Goal: Task Accomplishment & Management: Manage account settings

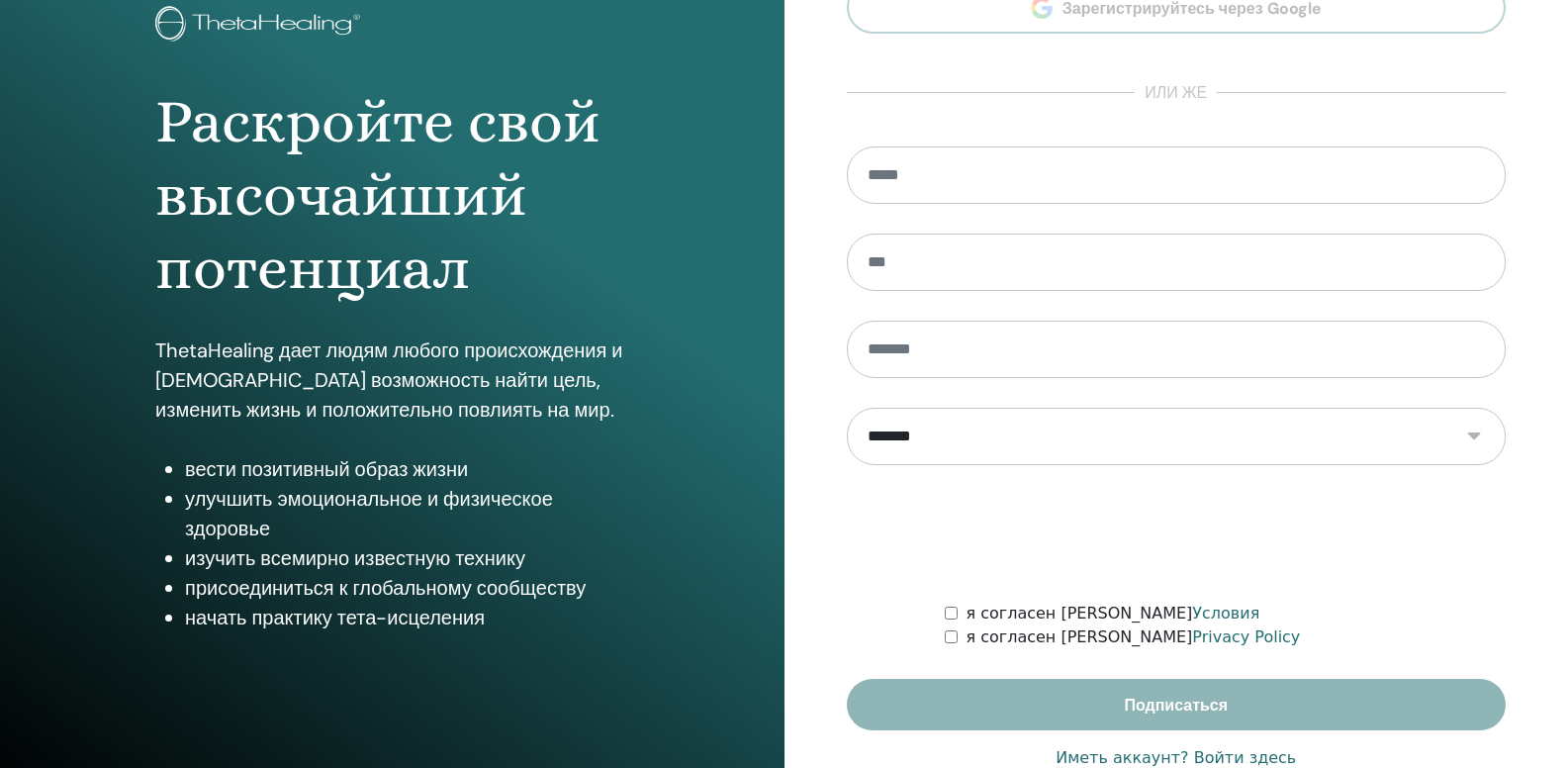
scroll to position [182, 0]
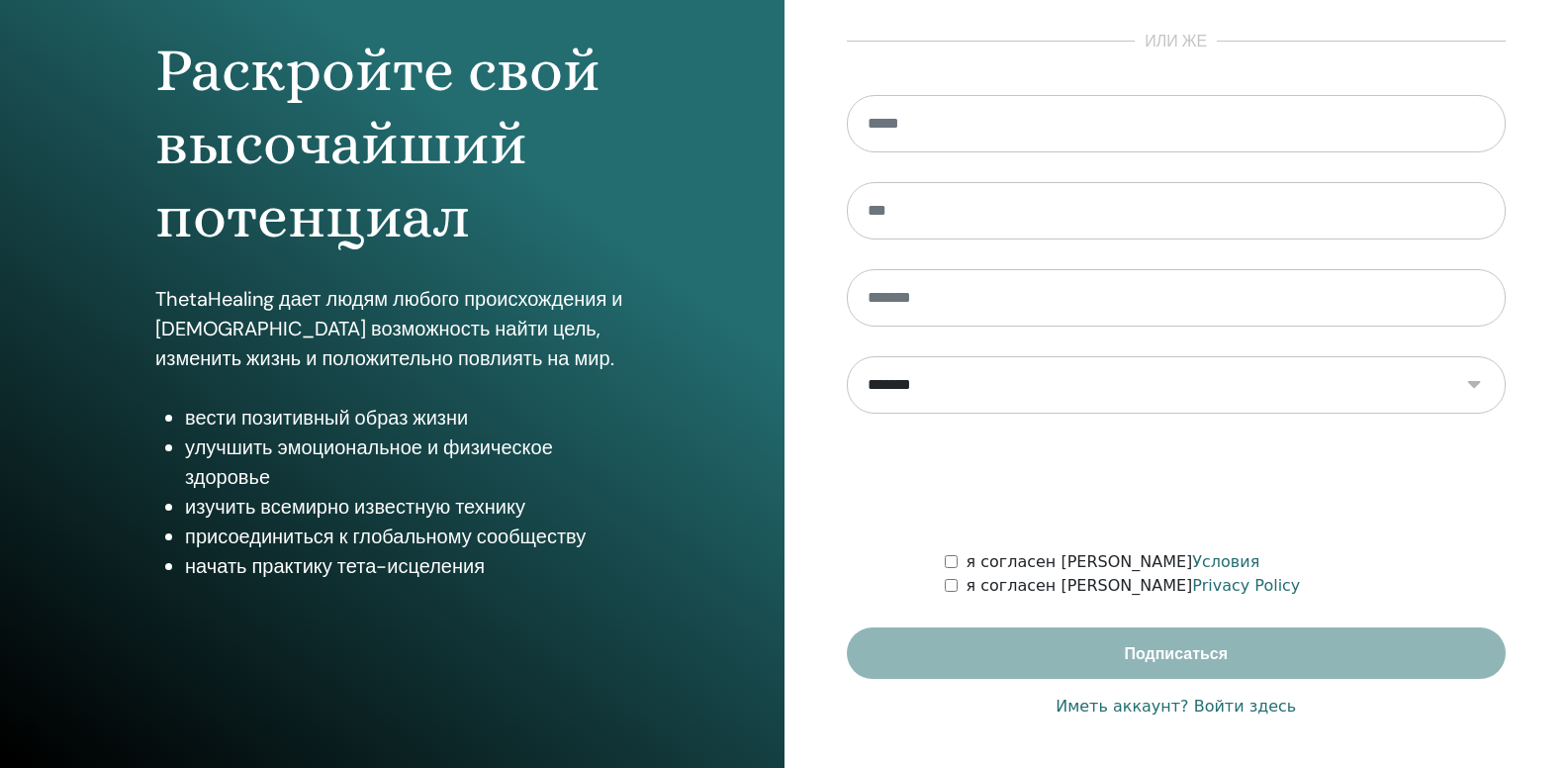
click at [1253, 708] on link "Иметь аккаунт? Войти здесь" at bounding box center [1175, 706] width 241 height 24
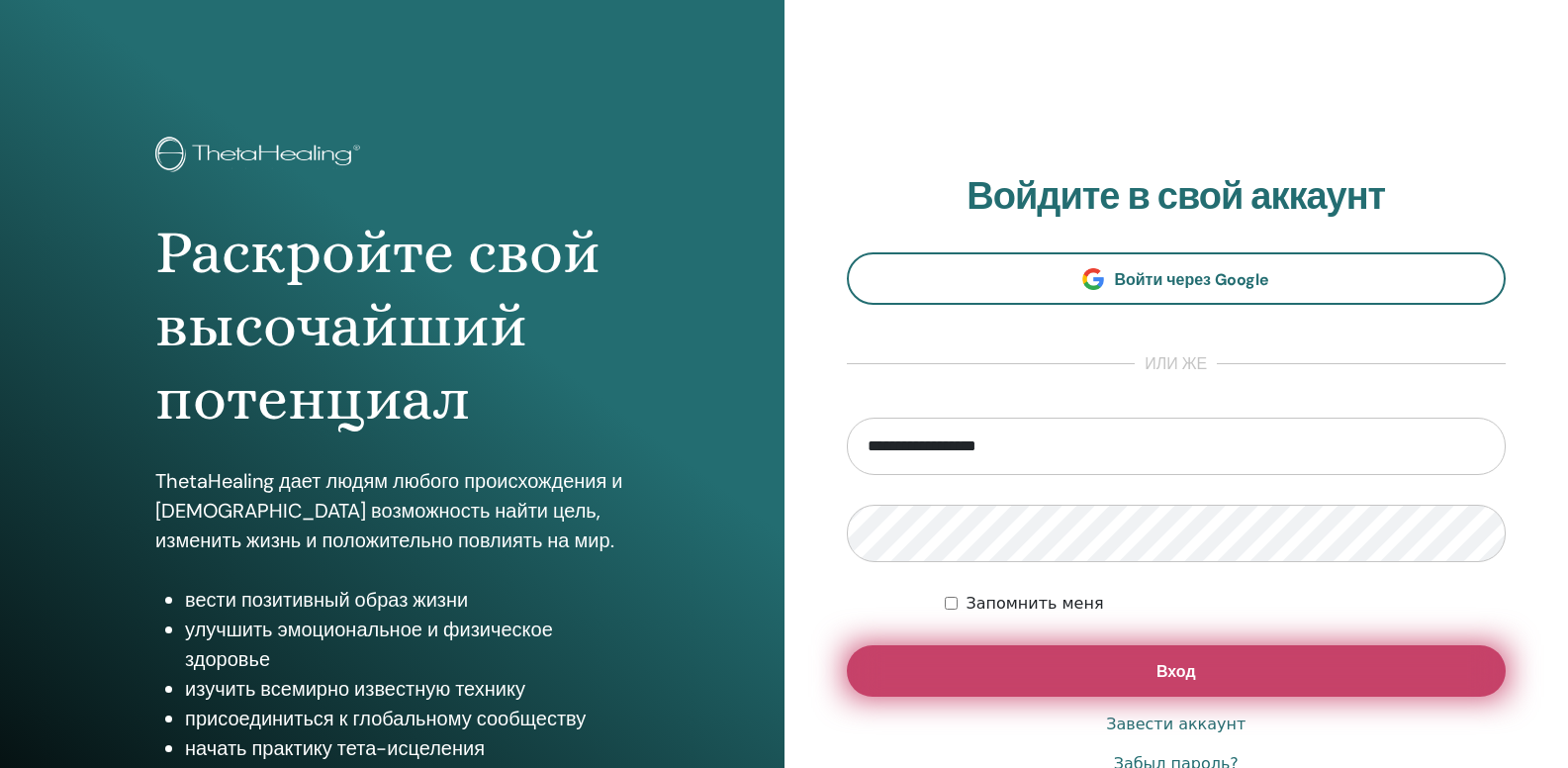
click at [1240, 674] on button "Вход" at bounding box center [1175, 672] width 659 height 52
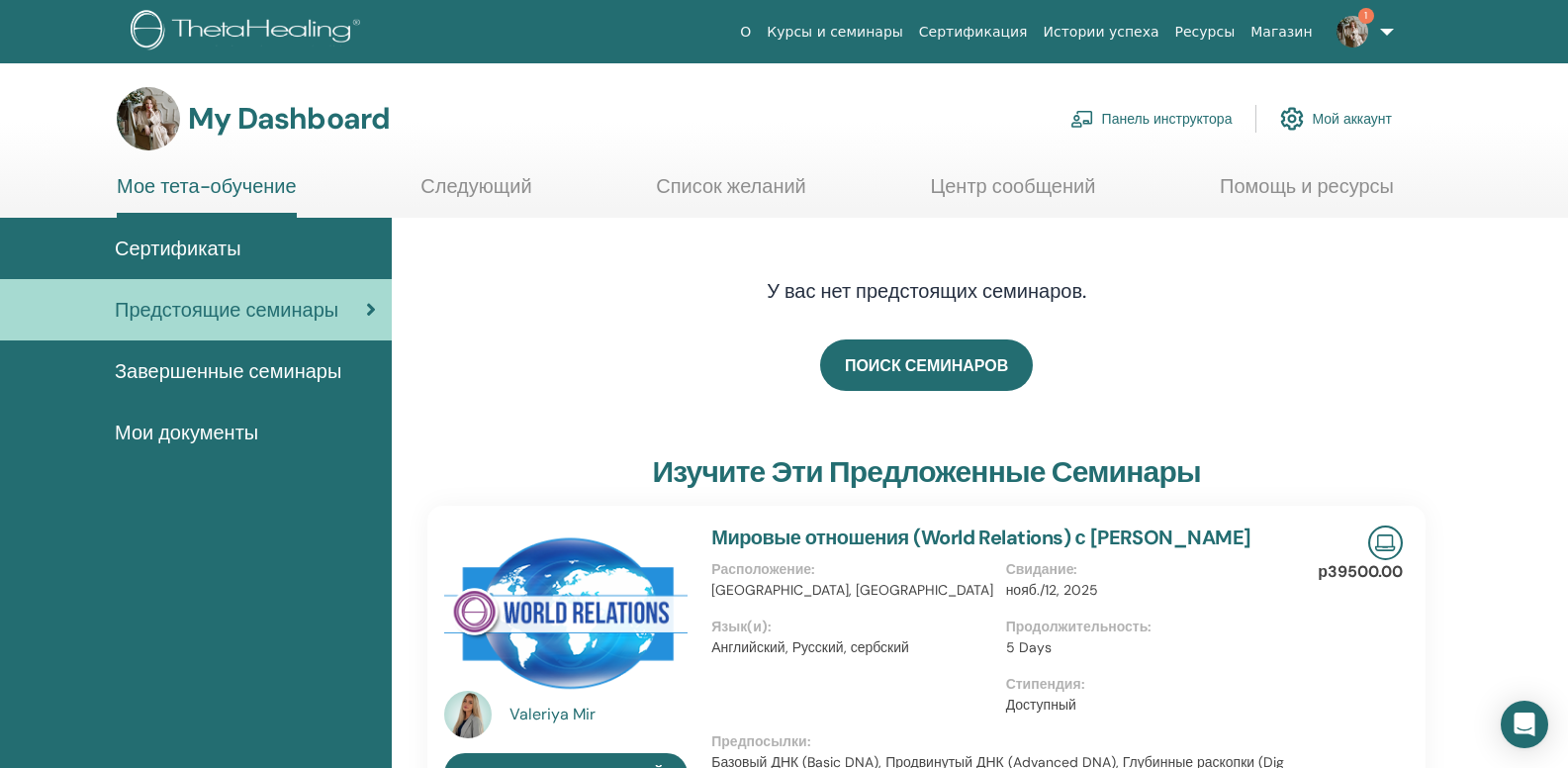
click at [1154, 120] on link "Панель инструктора" at bounding box center [1150, 118] width 162 height 44
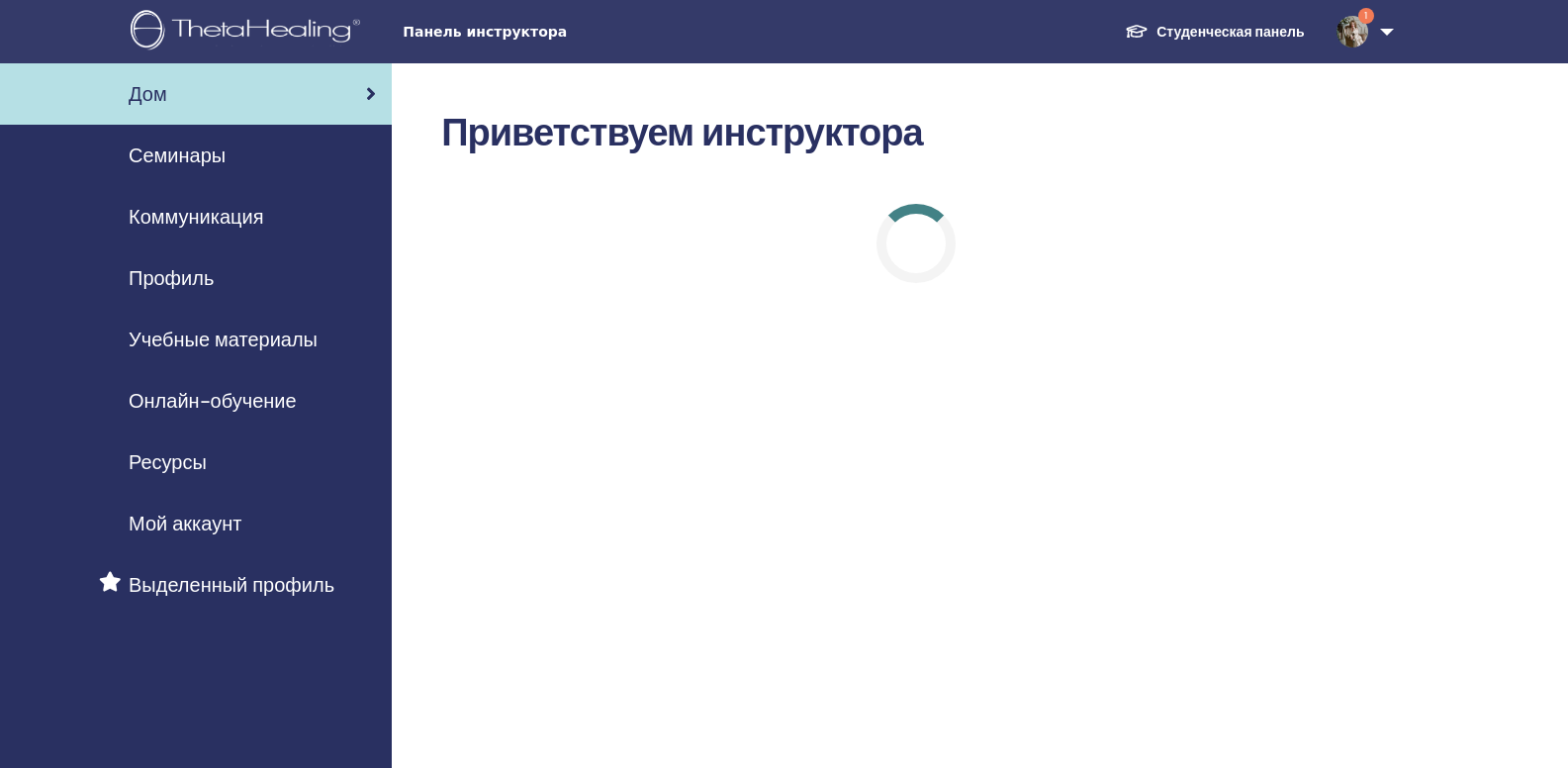
click at [237, 221] on span "Коммуникация" at bounding box center [195, 217] width 134 height 30
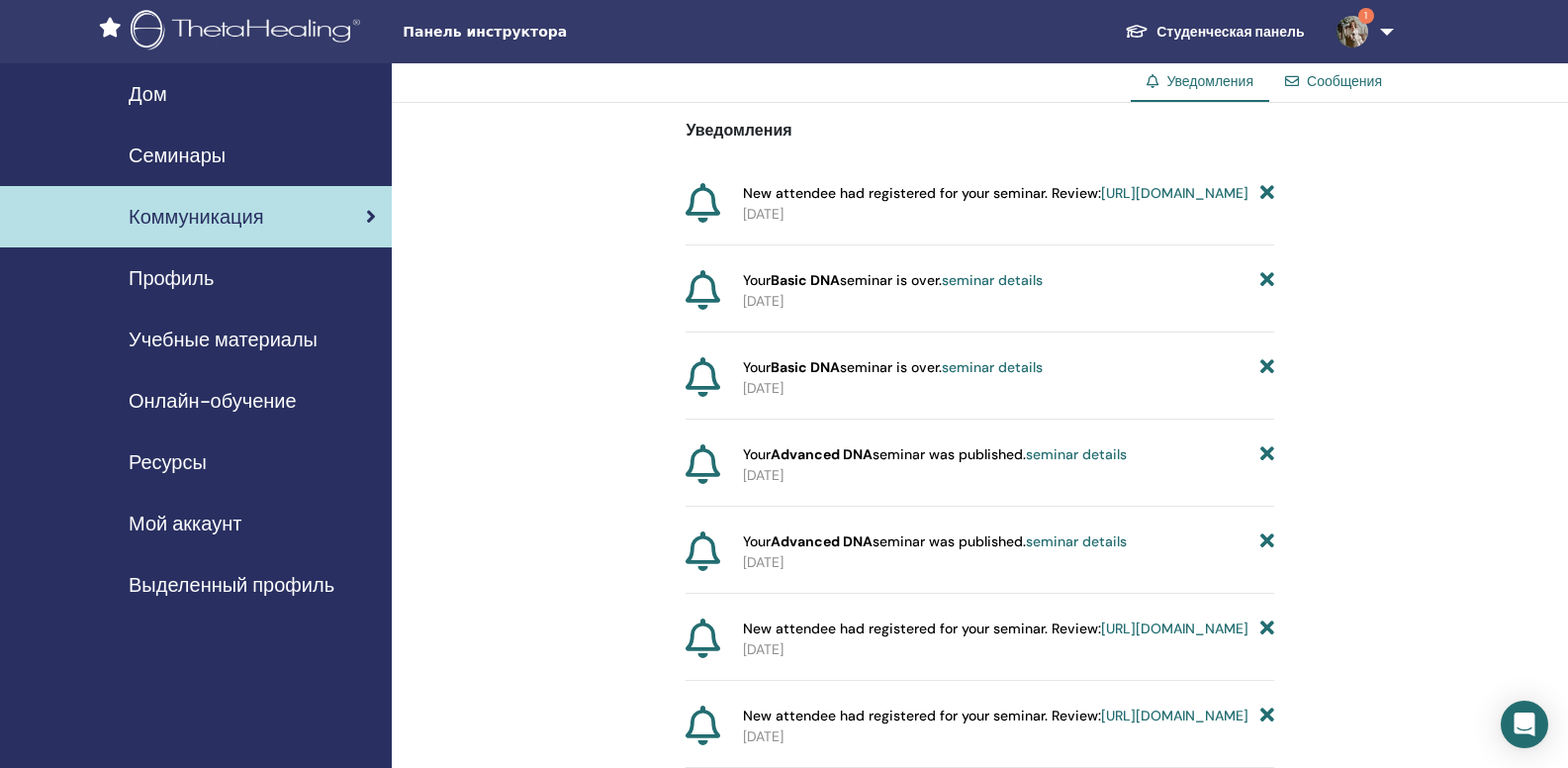
click at [245, 151] on div "Семинары" at bounding box center [196, 155] width 360 height 30
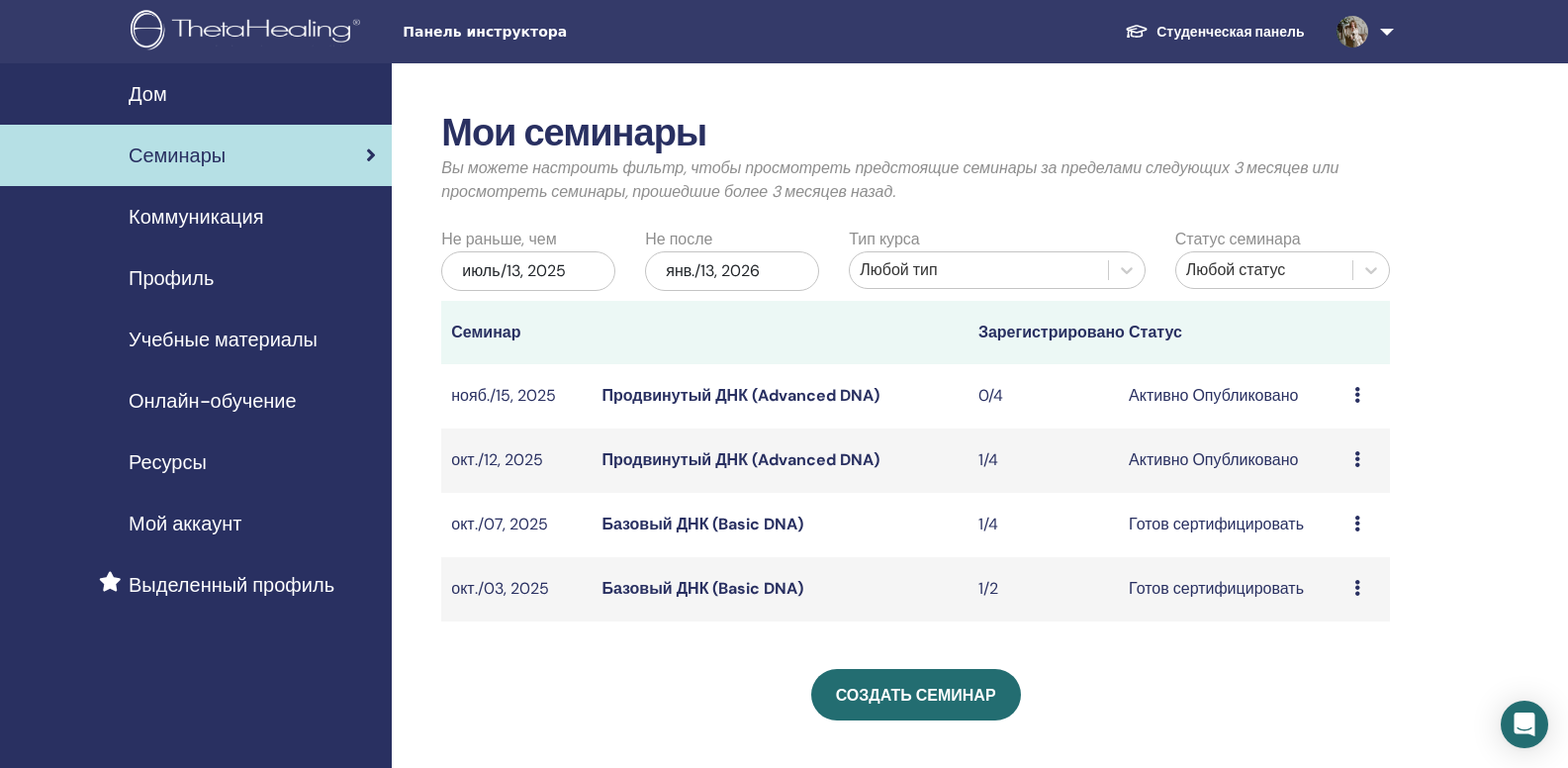
click at [1356, 458] on icon at bounding box center [1357, 460] width 6 height 16
click at [1342, 526] on link "Участники" at bounding box center [1333, 532] width 76 height 21
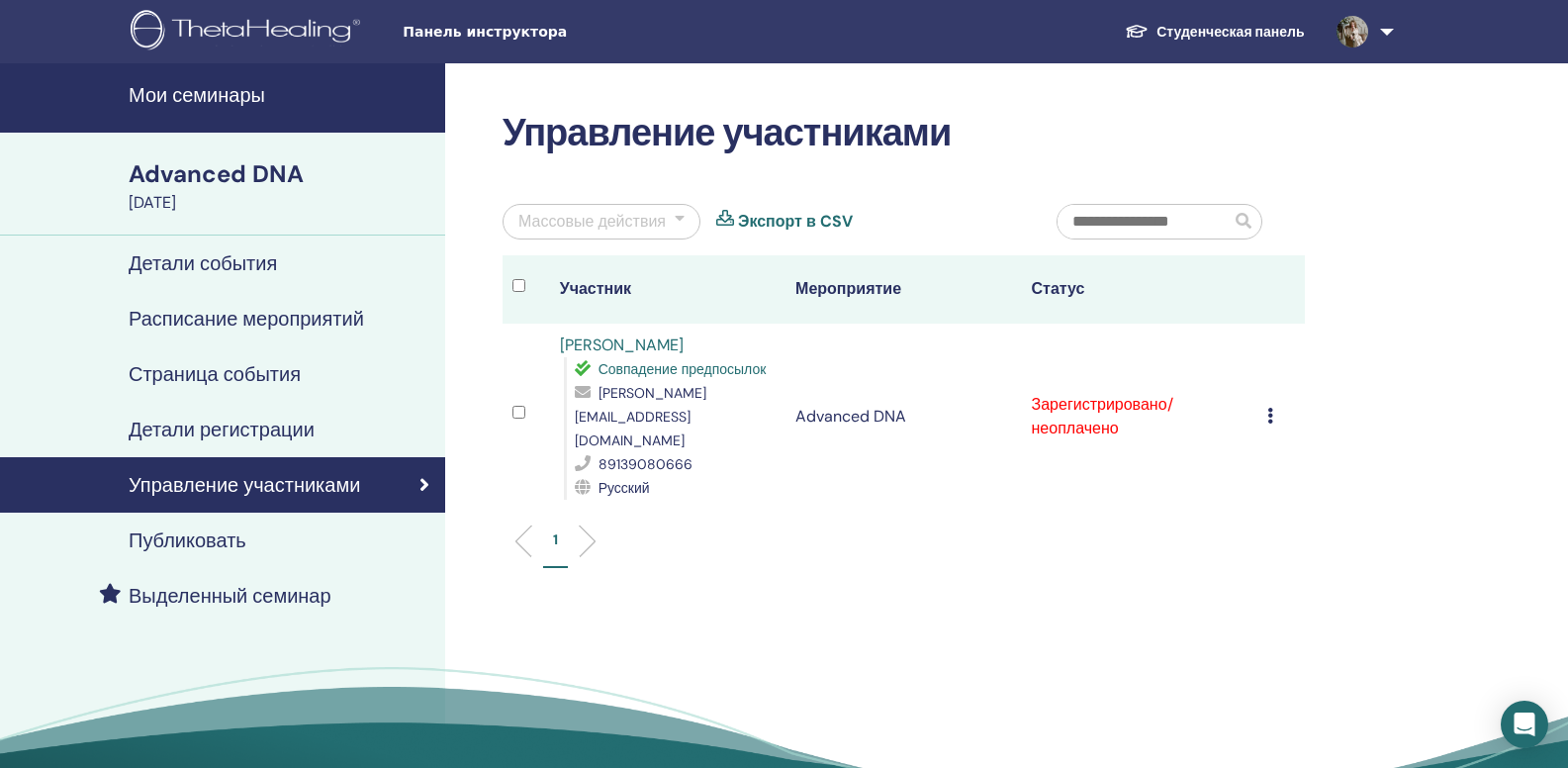
click at [1268, 408] on icon at bounding box center [1270, 416] width 6 height 16
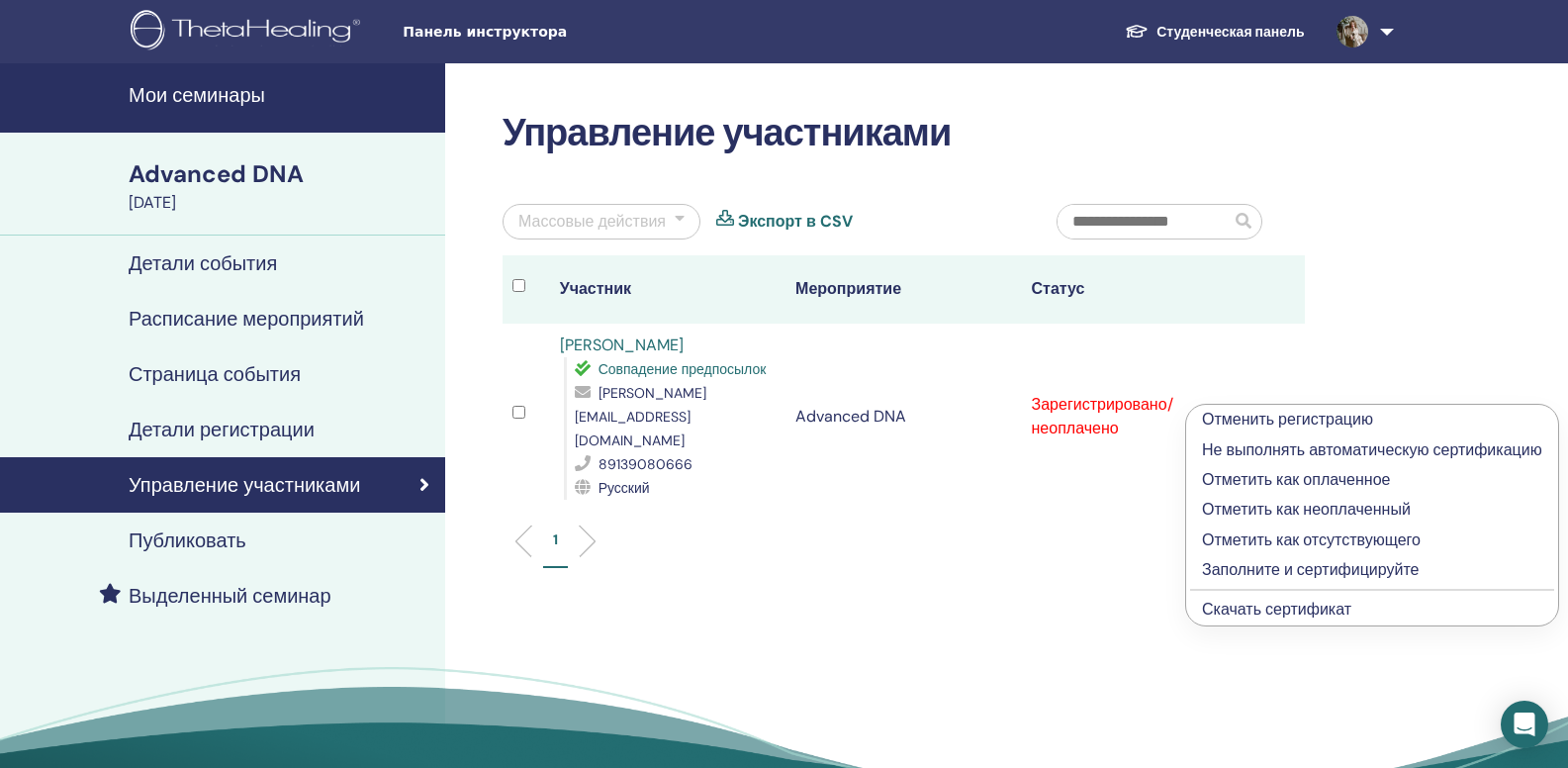
click at [1254, 483] on p "Отметить как оплаченное" at bounding box center [1372, 480] width 340 height 24
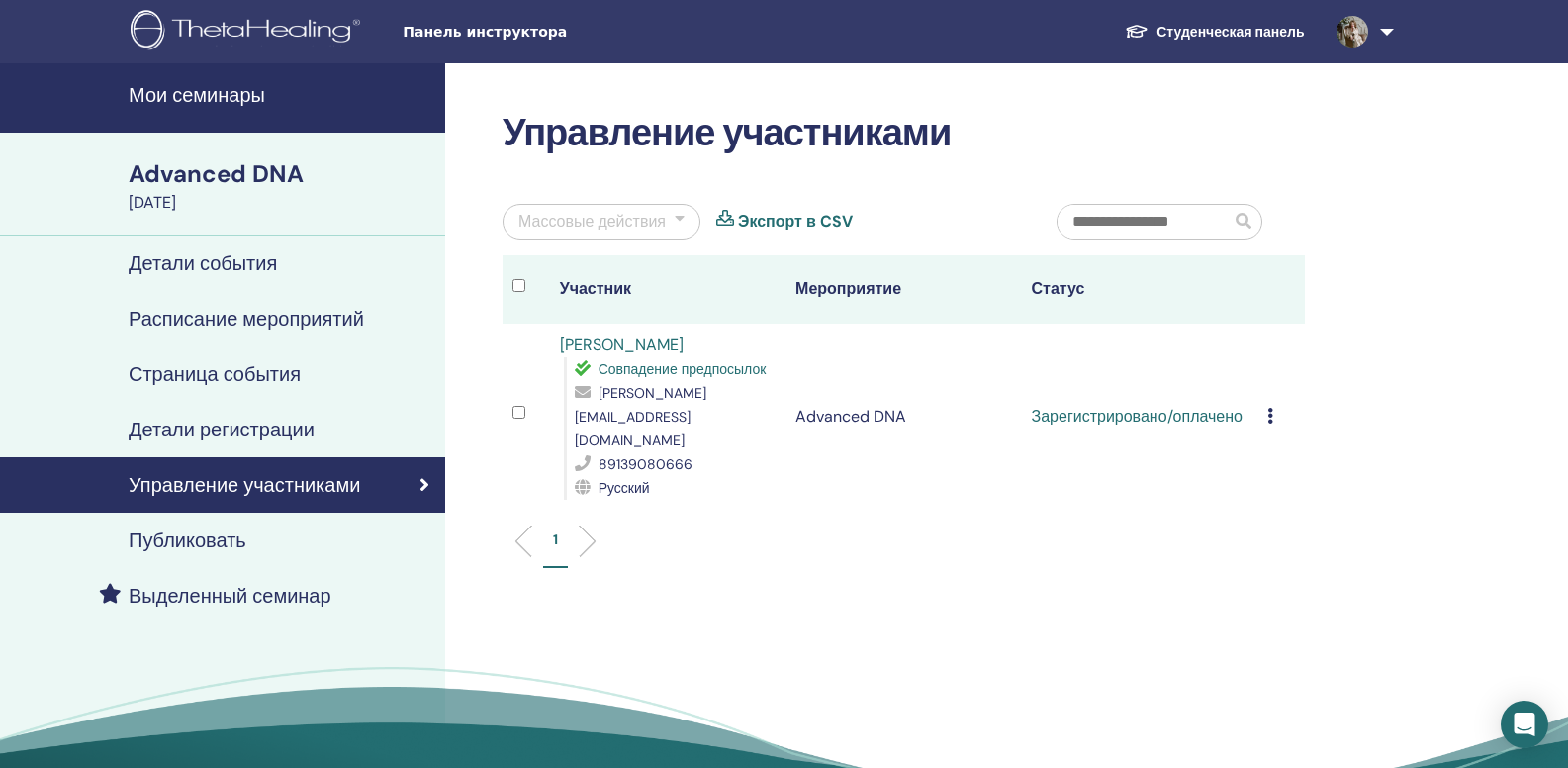
click at [1292, 27] on link "Студенческая панель" at bounding box center [1214, 32] width 211 height 37
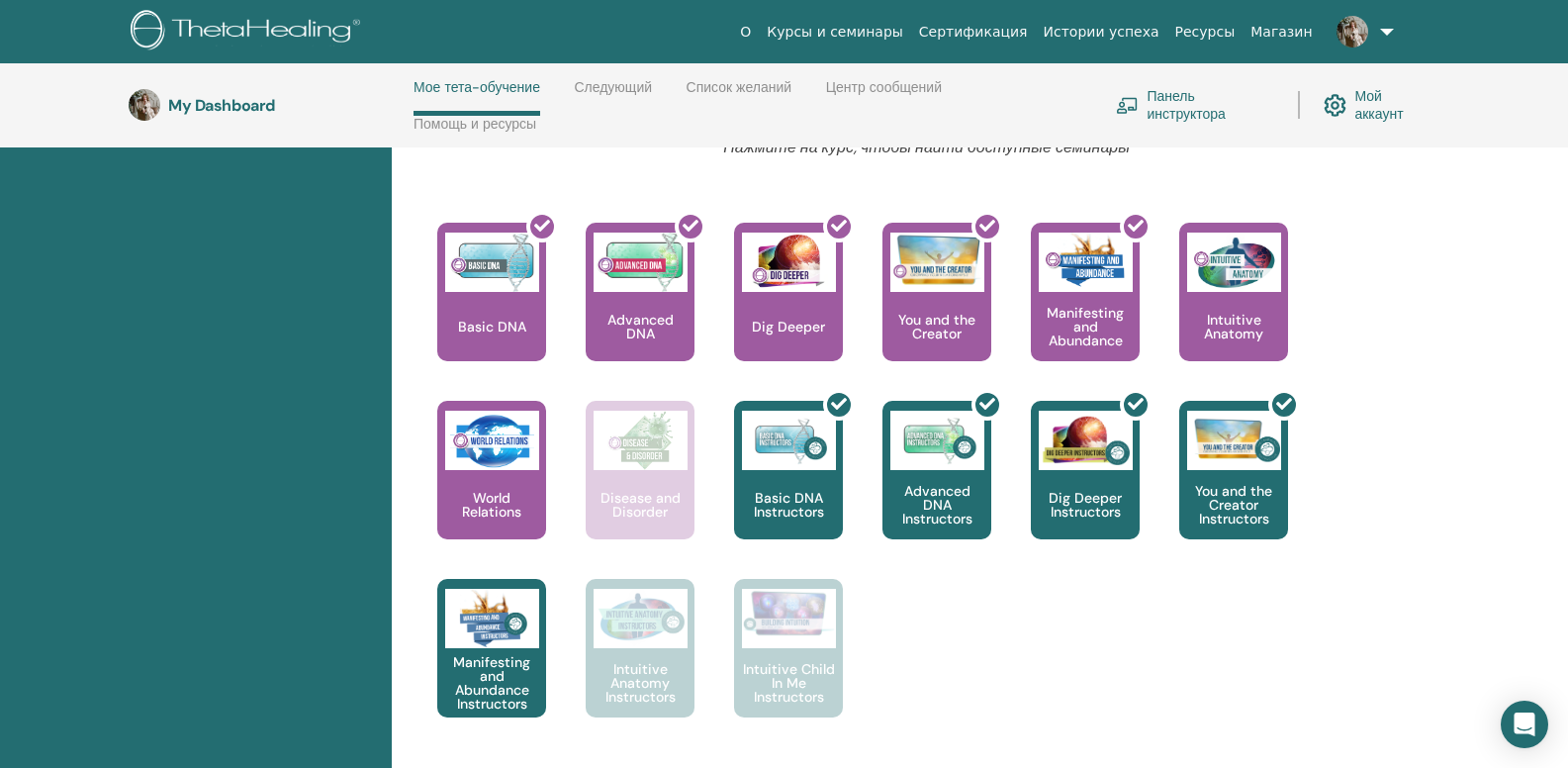
scroll to position [827, 0]
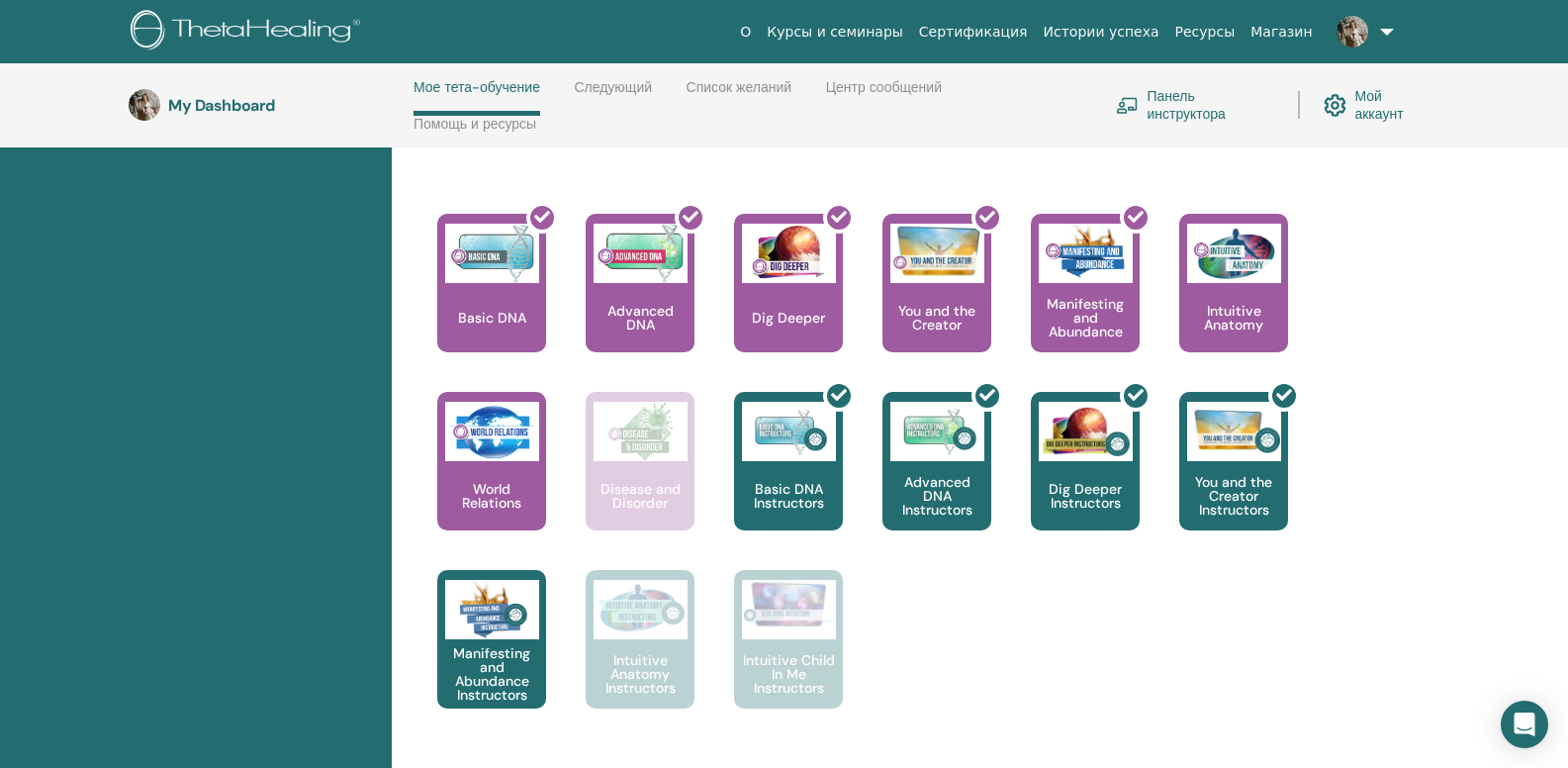
click at [1553, 422] on div "Привет, IULIIA Ваше путешествие начинается здесь; [PERSON_NAME] пожаловать в шт…" at bounding box center [979, 233] width 1176 height 1514
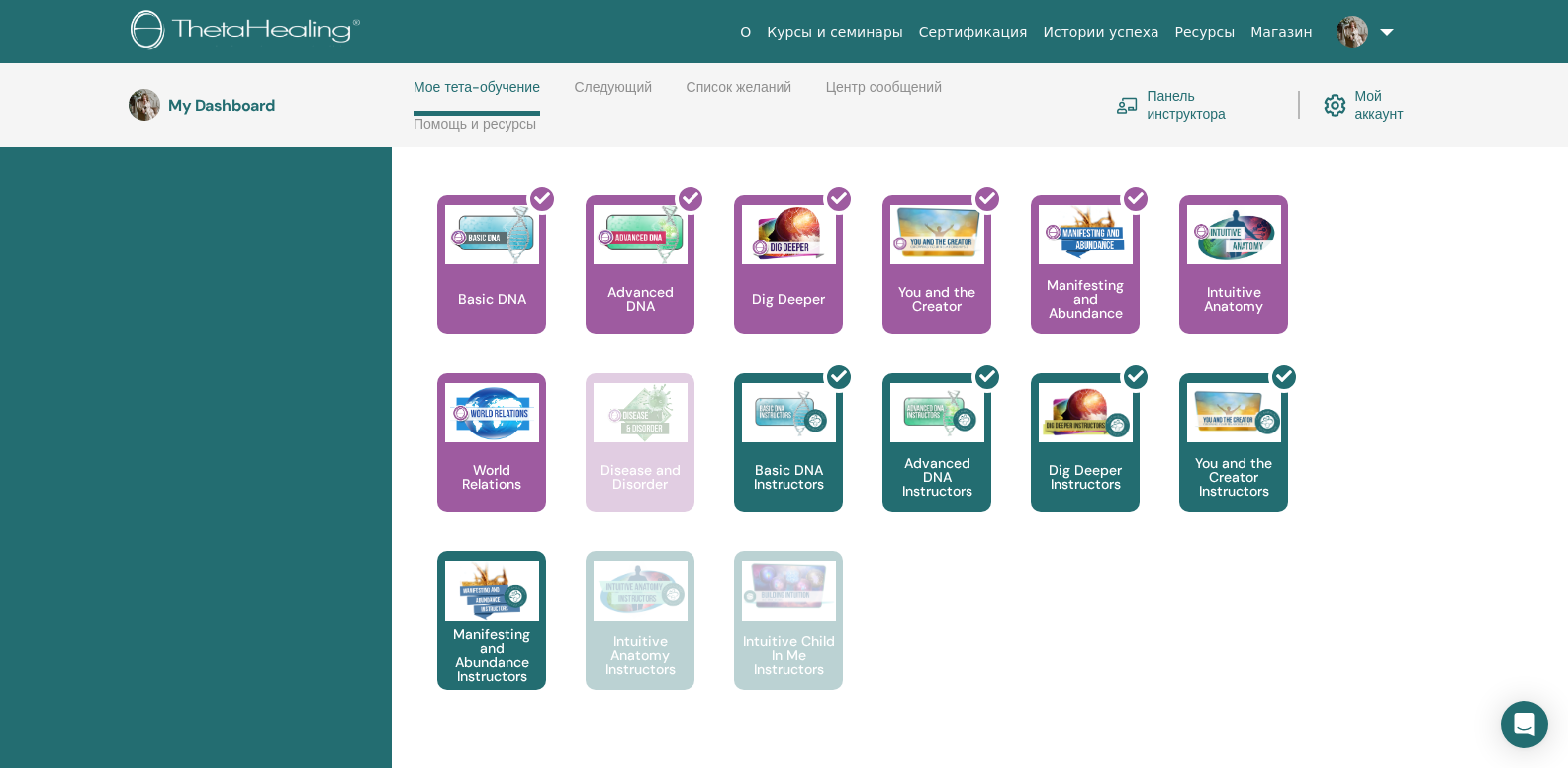
scroll to position [854, 0]
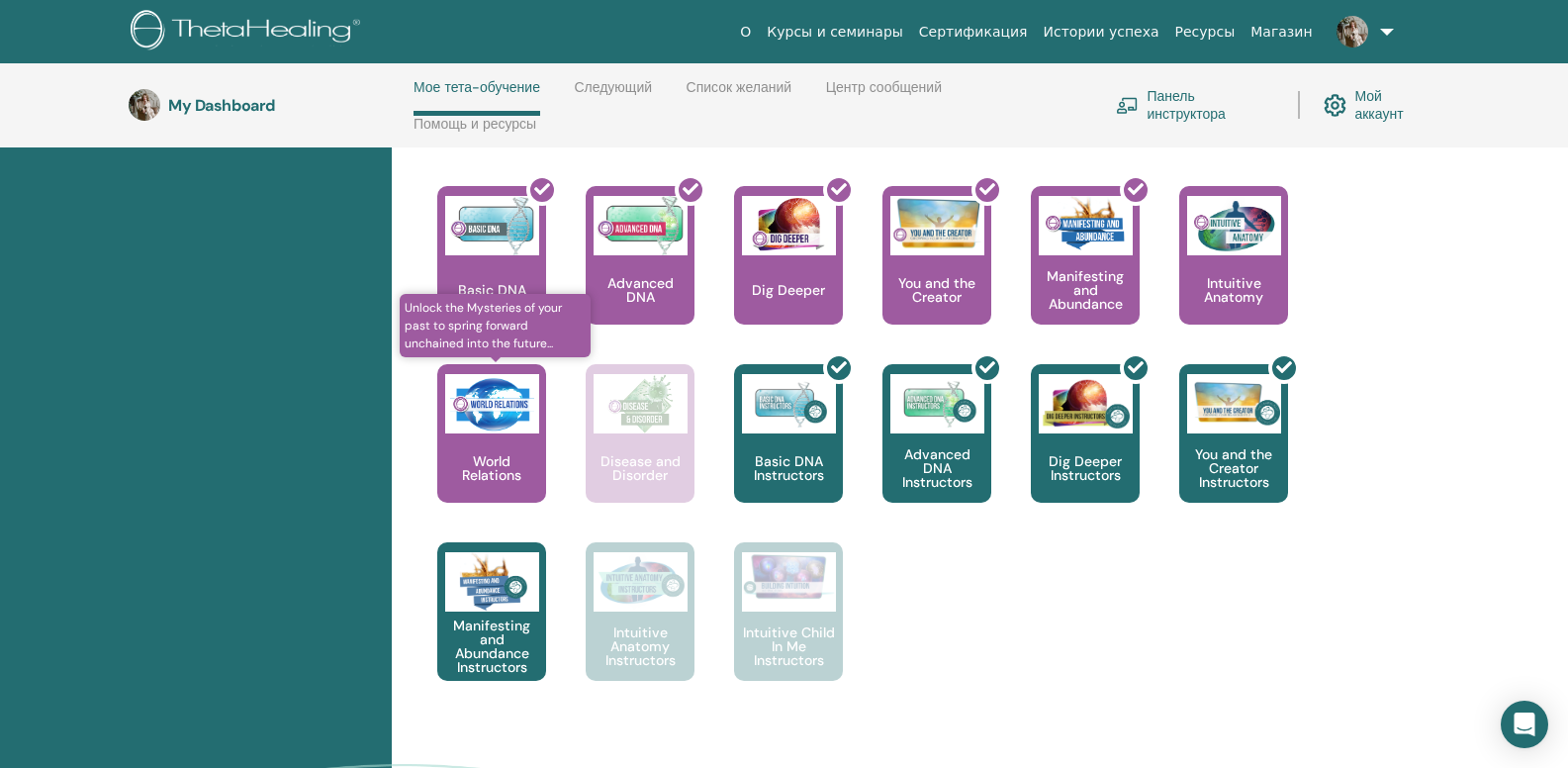
click at [521, 478] on p "World Relations" at bounding box center [491, 469] width 108 height 28
